Goal: Communication & Community: Answer question/provide support

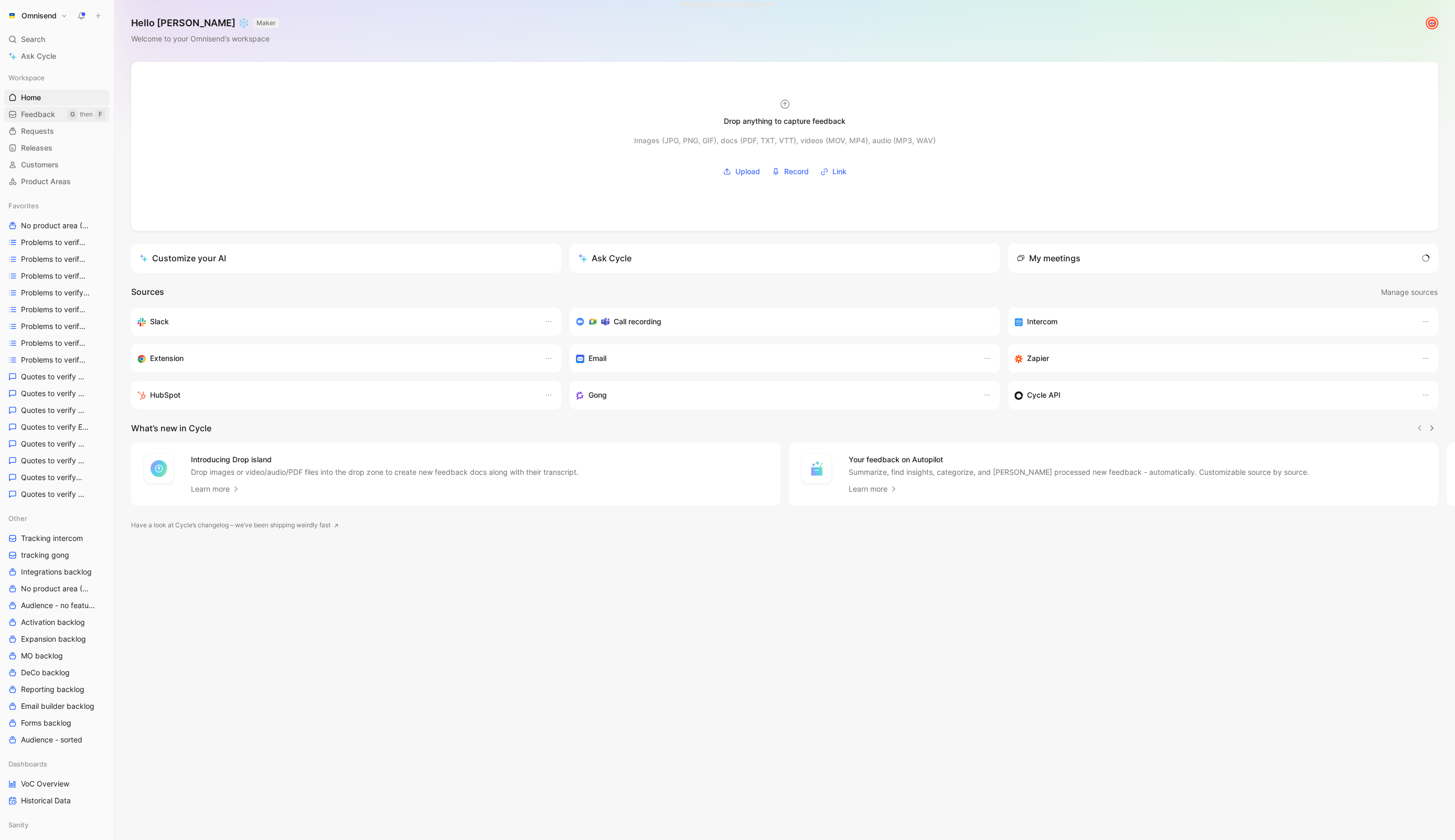
click at [48, 111] on span "Feedback" at bounding box center [38, 114] width 34 height 11
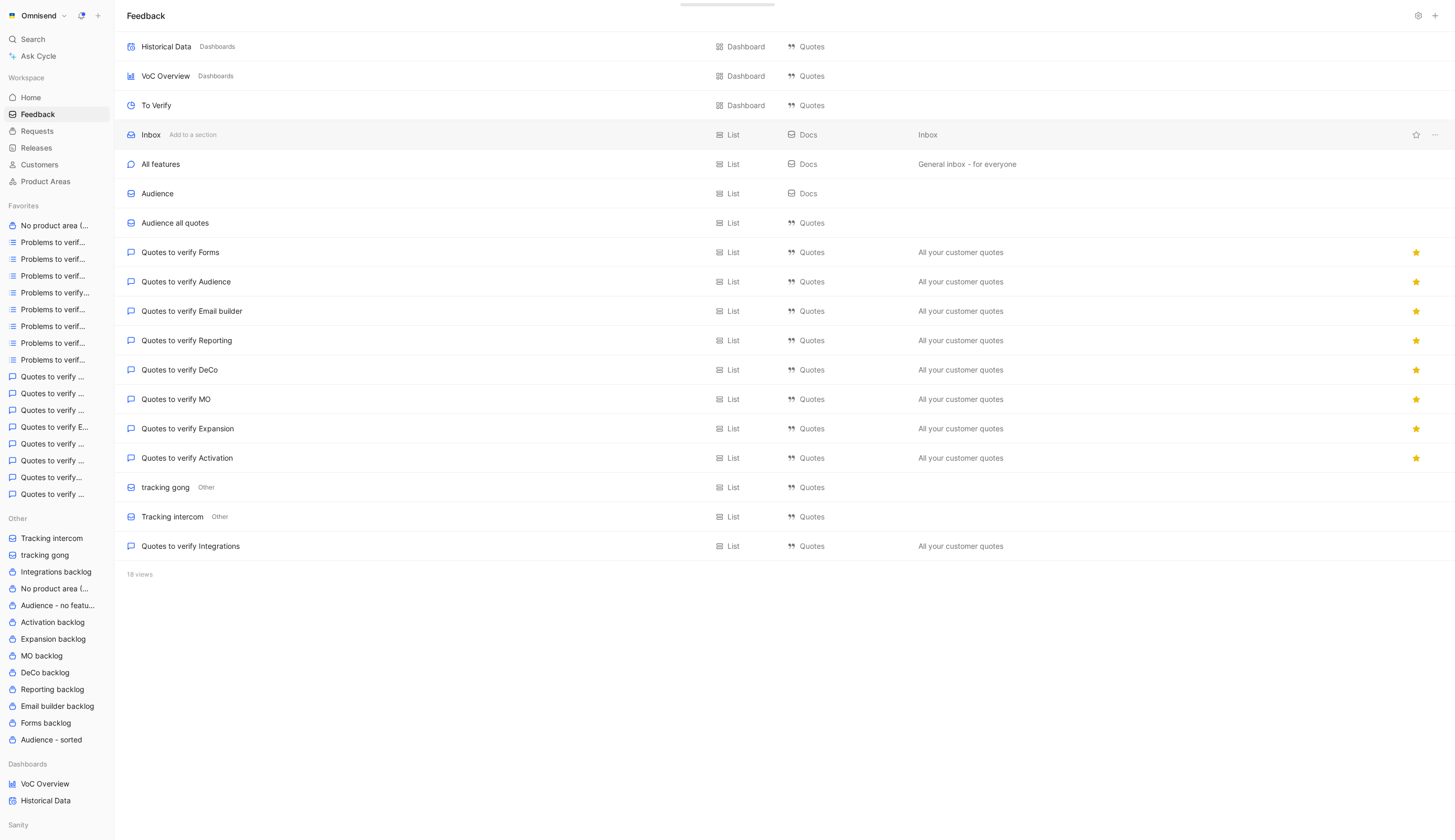
click at [259, 131] on div "Inbox Add to a section" at bounding box center [417, 134] width 581 height 13
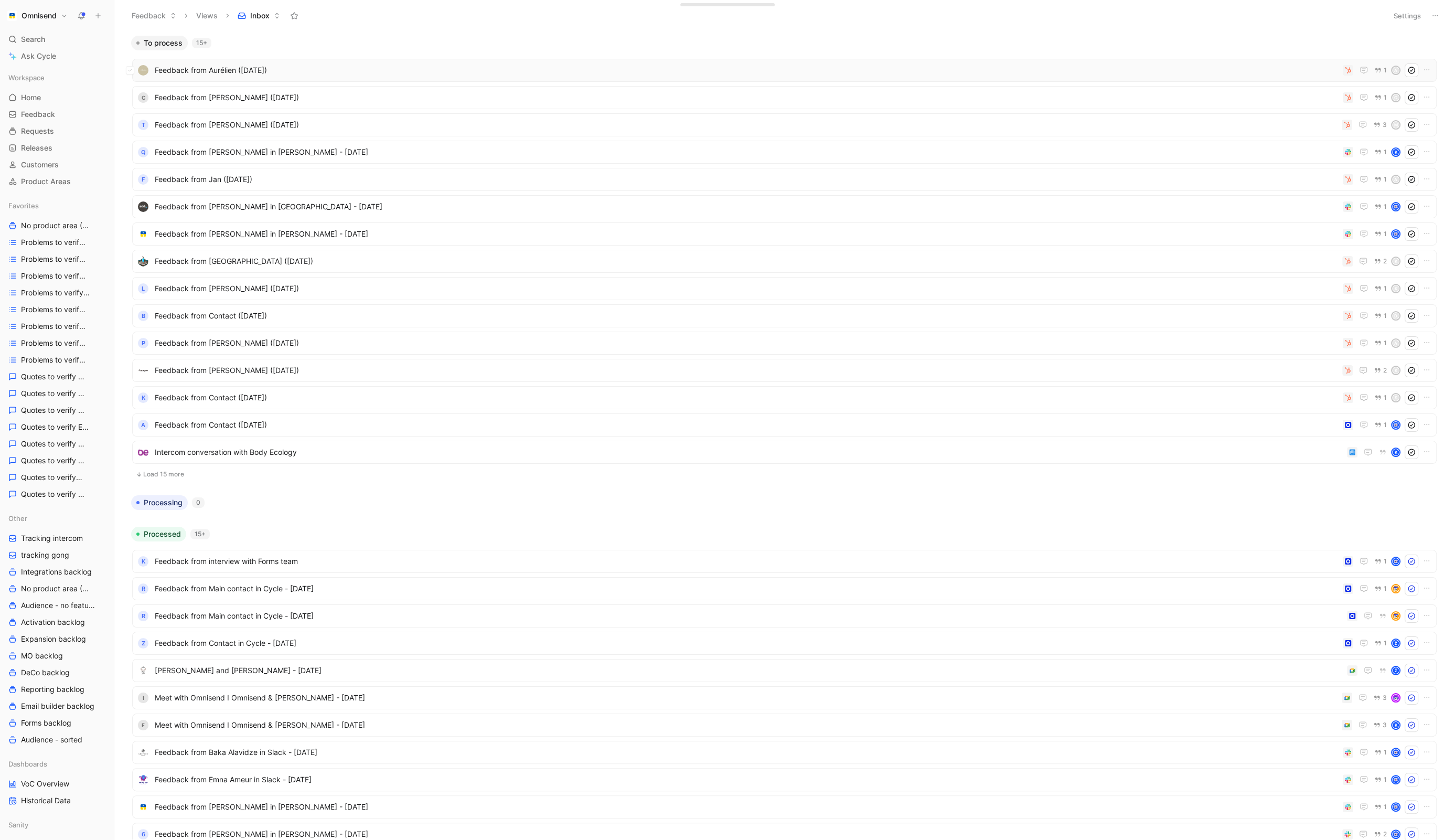
click at [1060, 67] on span "Feedback from Aurélien ([DATE])" at bounding box center [746, 70] width 1184 height 13
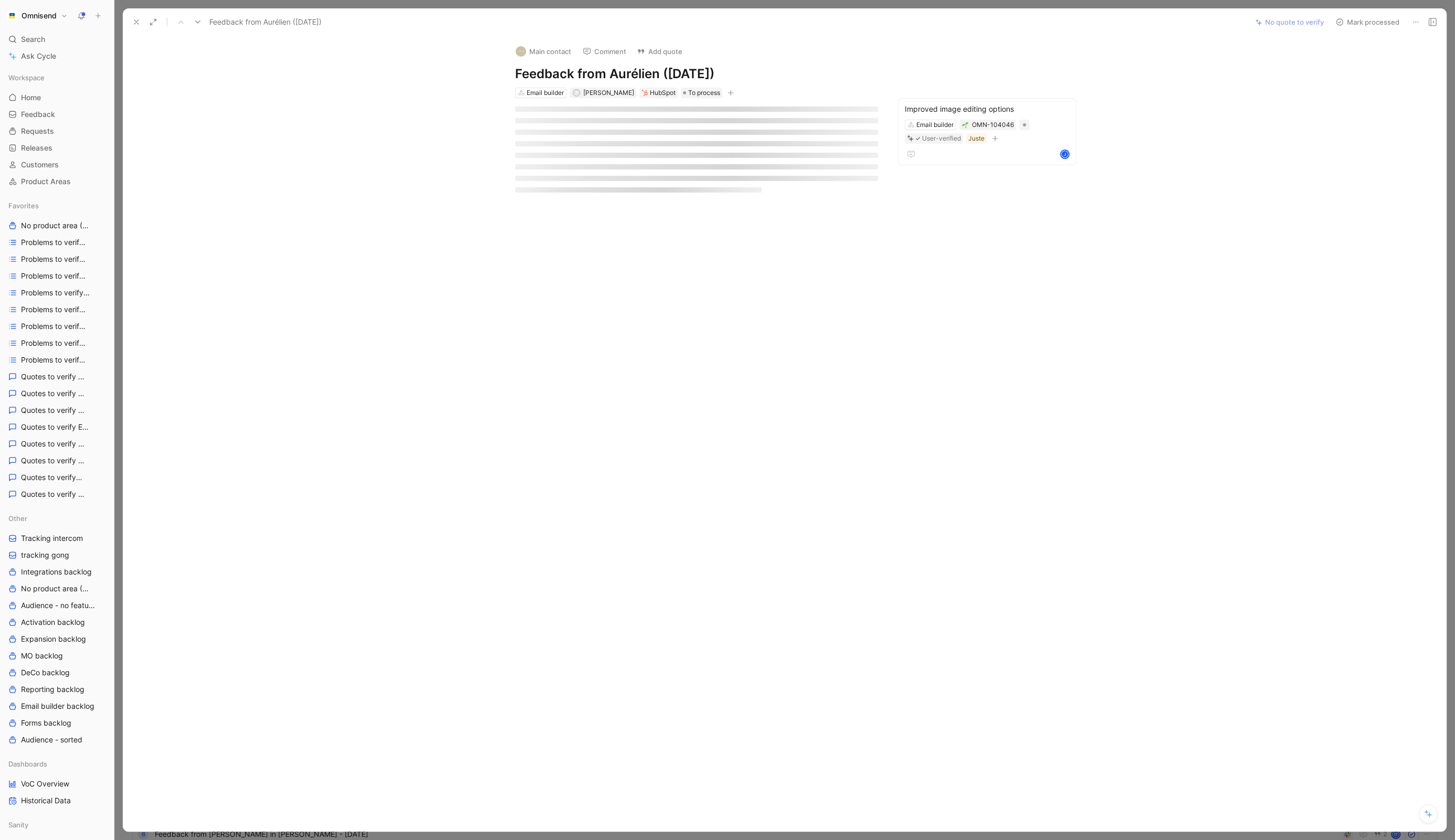
click at [137, 14] on button at bounding box center [136, 21] width 14 height 14
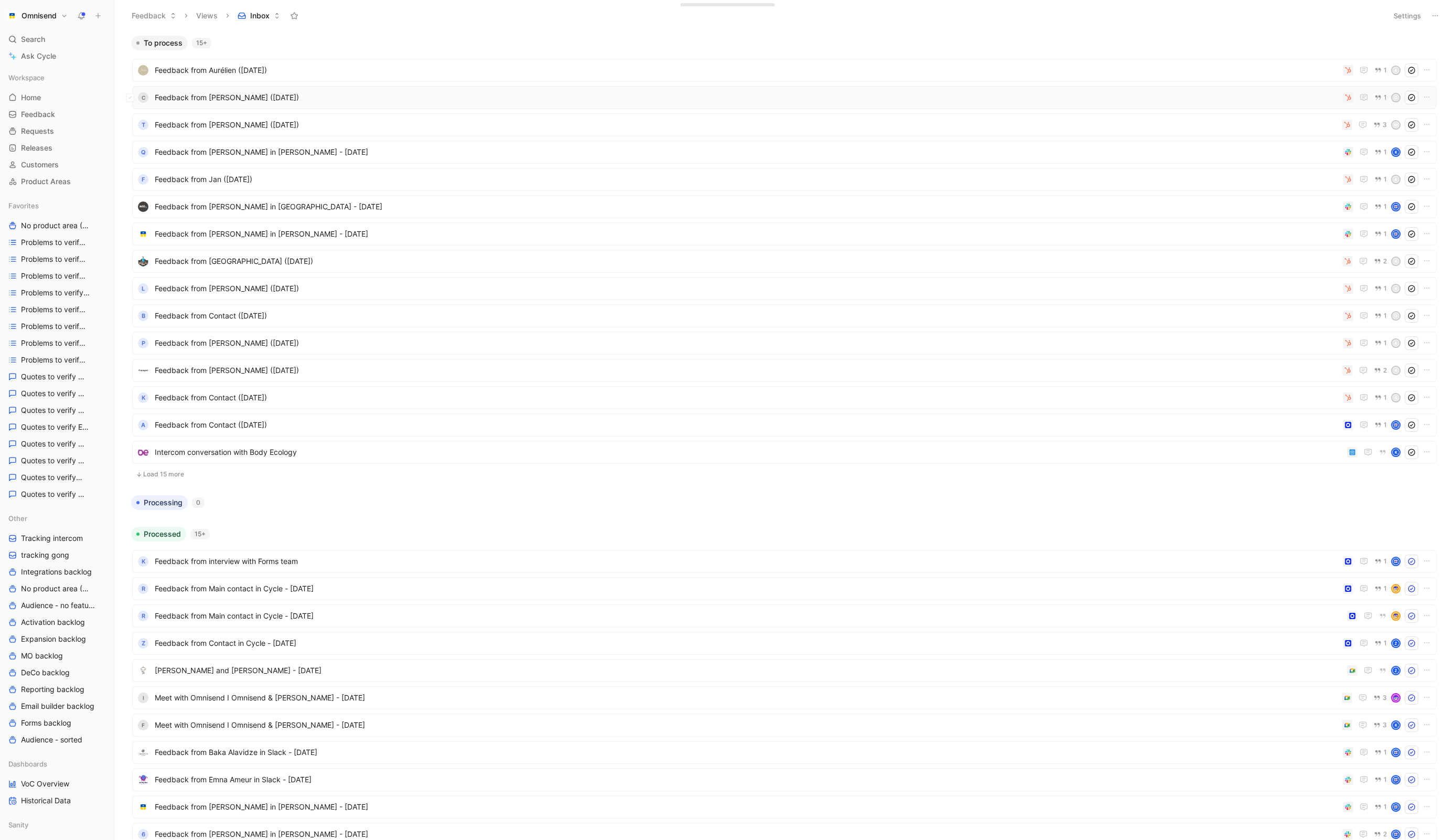
click at [502, 105] on div "c Feedback from [PERSON_NAME] ([DATE]) 1 G" at bounding box center [784, 97] width 1304 height 23
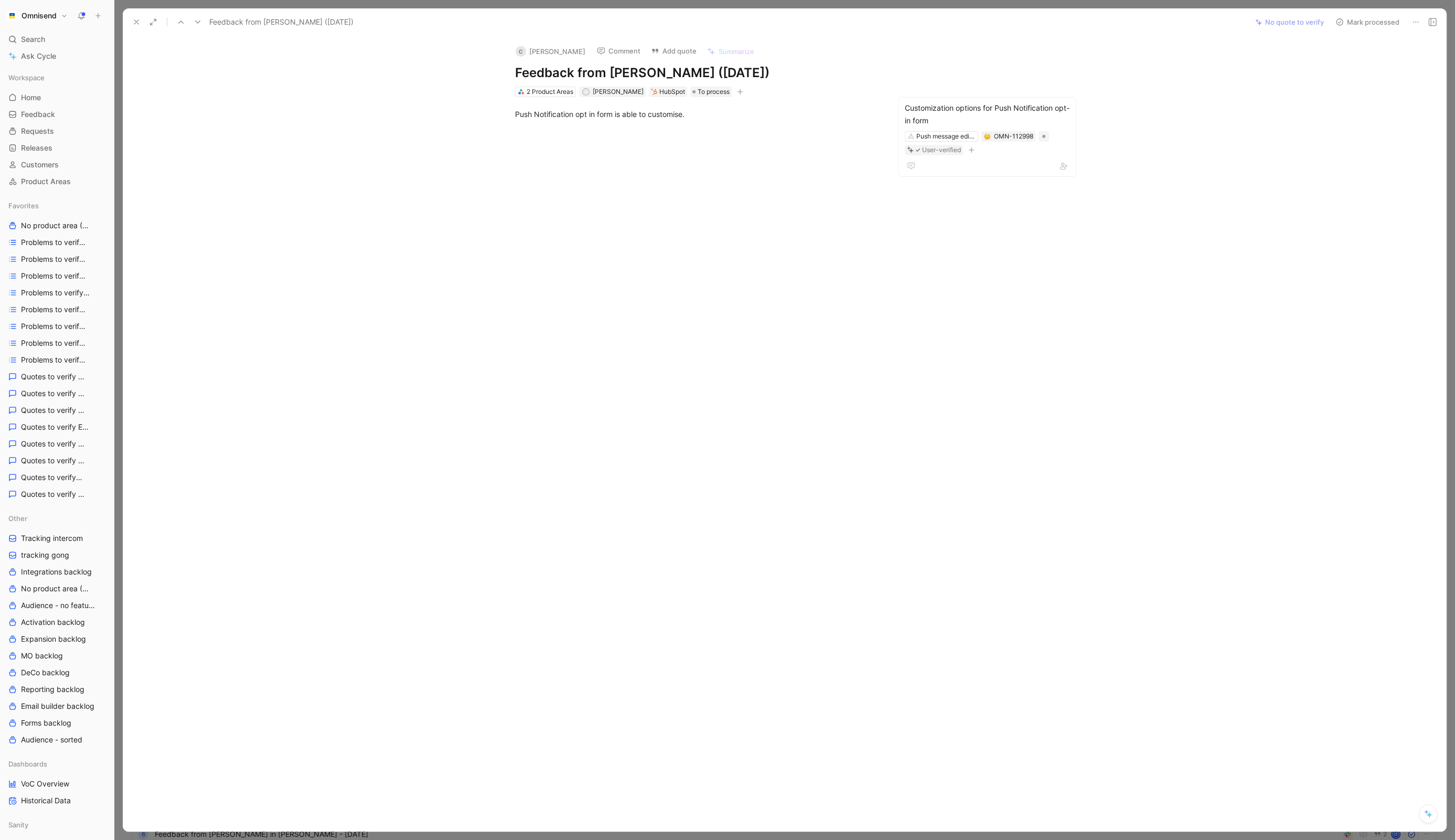
click at [133, 24] on icon at bounding box center [136, 22] width 8 height 8
